Goal: Task Accomplishment & Management: Complete application form

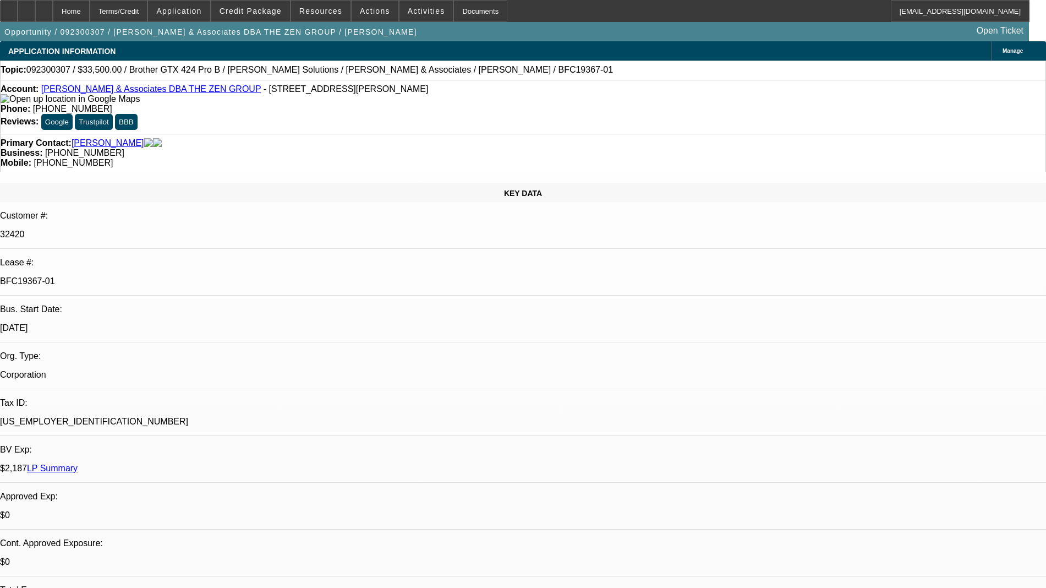
select select "0"
select select "0.1"
select select "4"
select select "0"
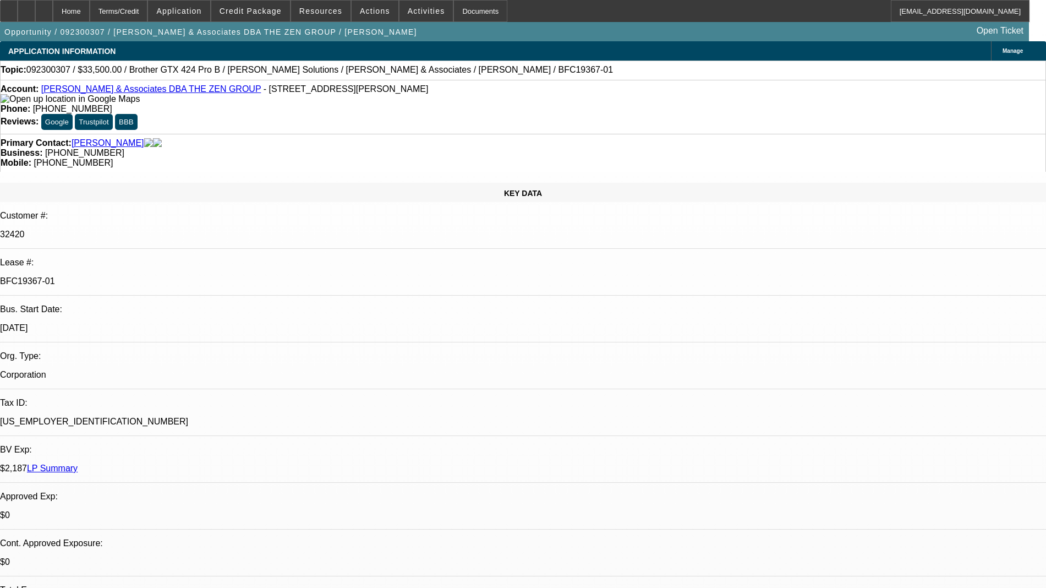
select select "0"
select select "0.1"
select select "4"
select select "0"
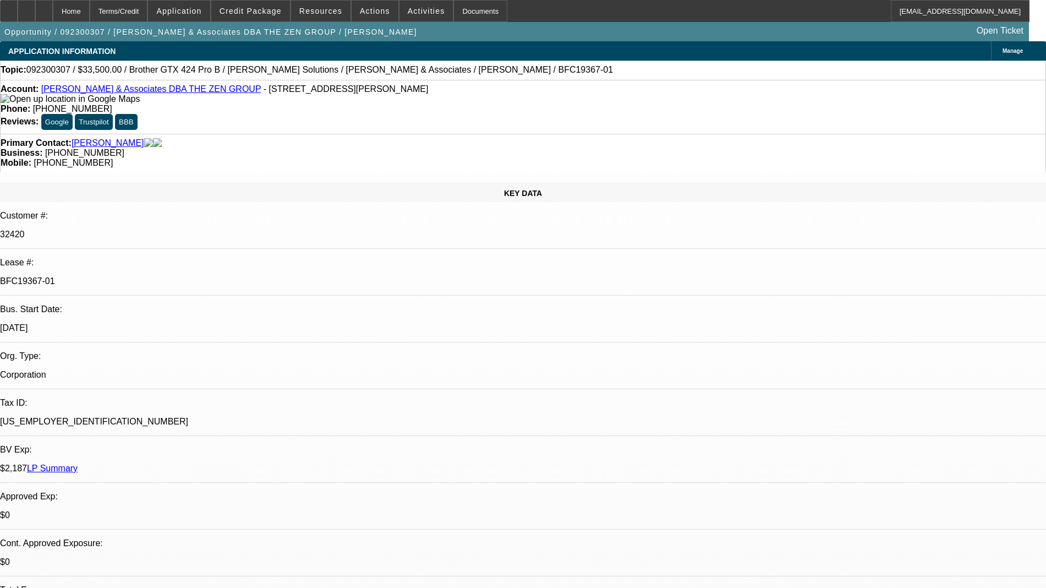
select select "0.1"
select select "4"
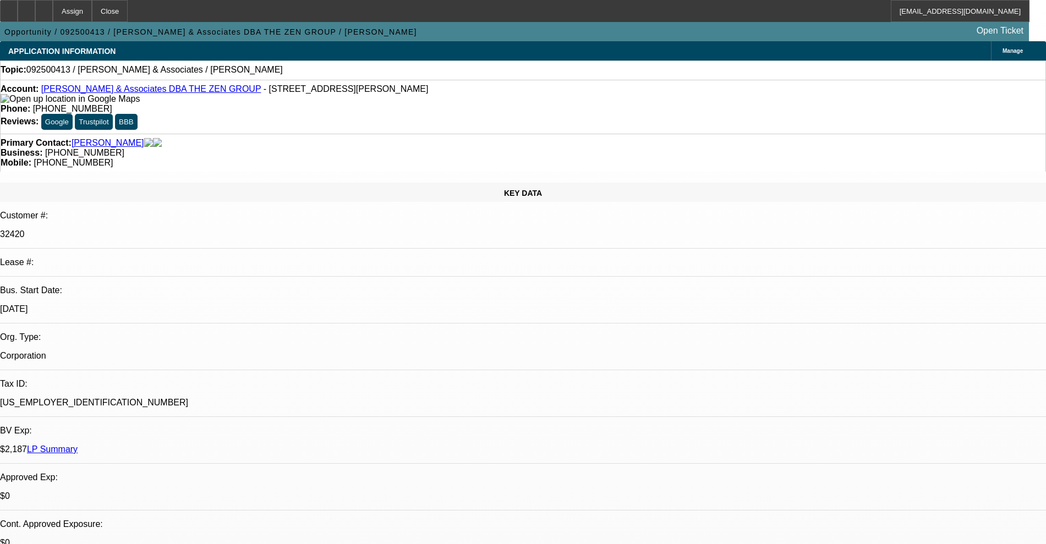
select select "0"
select select "2"
select select "0.1"
select select "4"
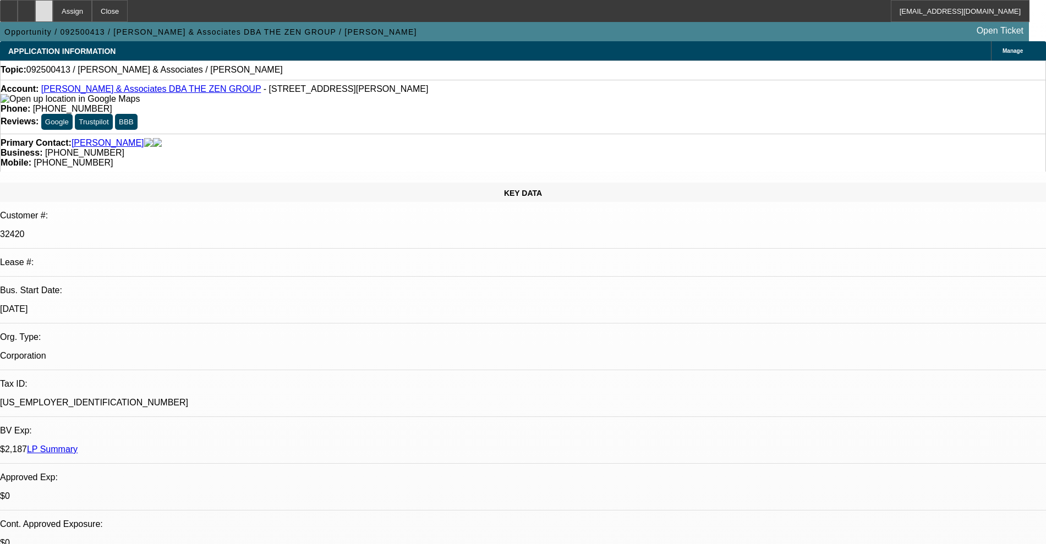
click at [53, 8] on div at bounding box center [44, 11] width 18 height 22
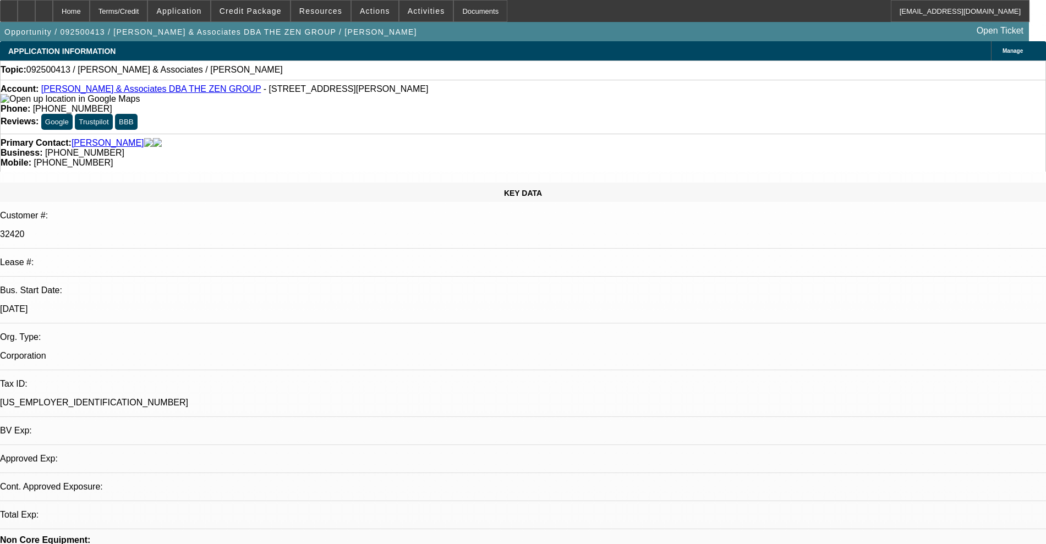
select select "0"
select select "2"
select select "0.1"
select select "4"
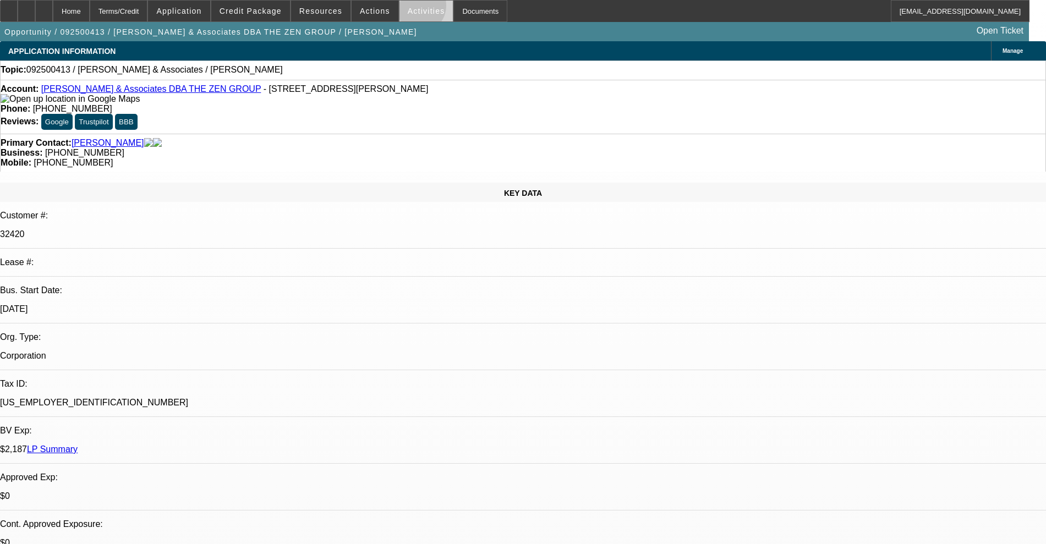
click at [408, 8] on span "Activities" at bounding box center [426, 11] width 37 height 9
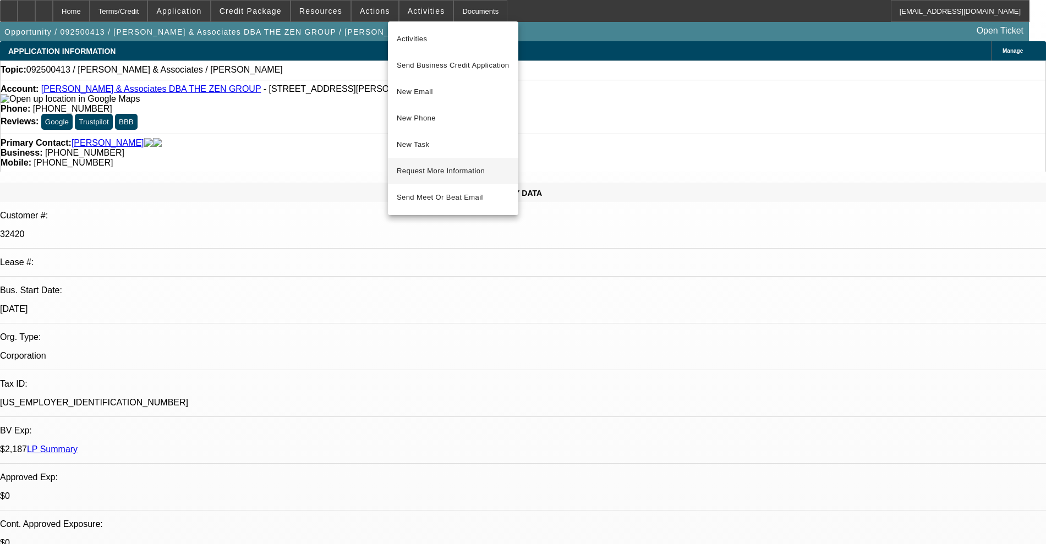
click at [434, 170] on span "Request More Information" at bounding box center [453, 171] width 113 height 13
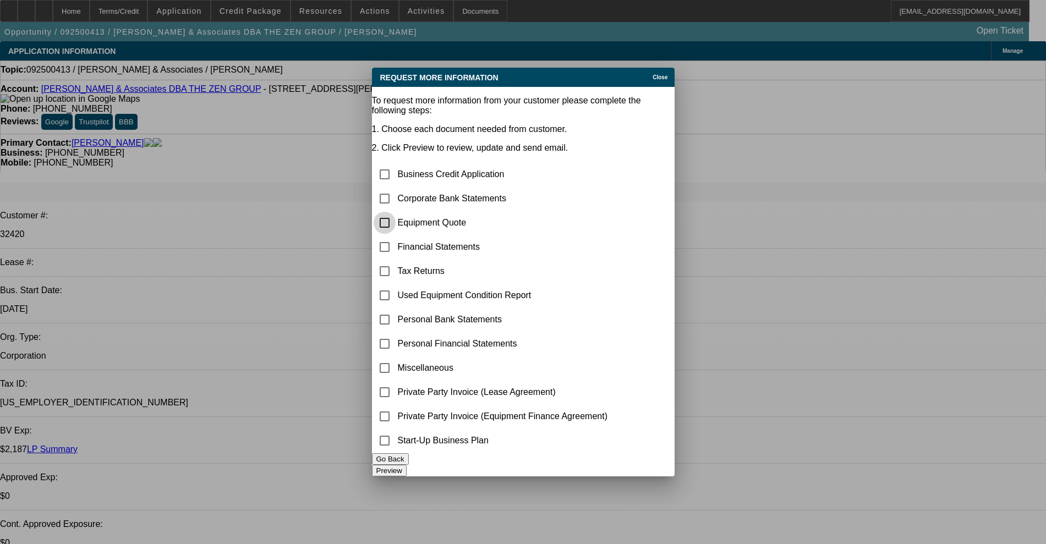
click at [396, 212] on input "checkbox" at bounding box center [385, 223] width 22 height 22
checkbox input "true"
click at [407, 465] on button "Preview" at bounding box center [389, 471] width 35 height 12
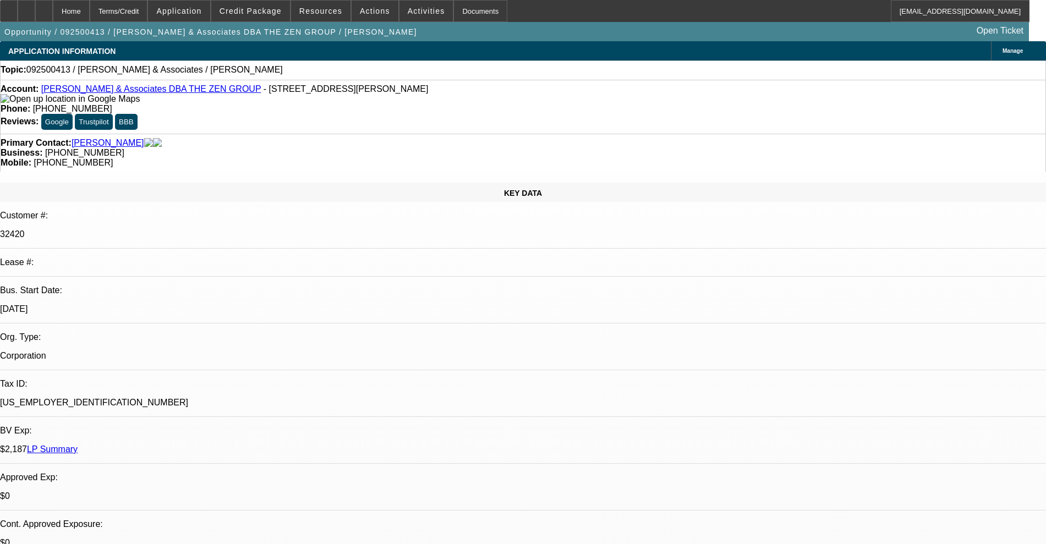
click at [124, 90] on link "[PERSON_NAME] & Associates DBA THE ZEN GROUP" at bounding box center [151, 88] width 220 height 9
